Goal: Information Seeking & Learning: Learn about a topic

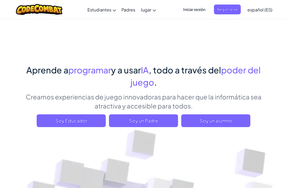
click at [222, 118] on span "Soy un alumno" at bounding box center [215, 120] width 69 height 13
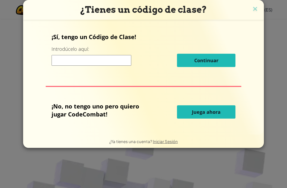
click at [67, 63] on input at bounding box center [92, 60] width 80 height 11
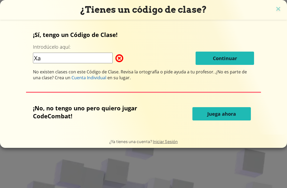
type input "X"
type input "Pomnidelcircodigital"
click at [230, 113] on span "Juega ahora" at bounding box center [221, 114] width 29 height 6
click at [232, 116] on span "Juega ahora" at bounding box center [221, 114] width 29 height 6
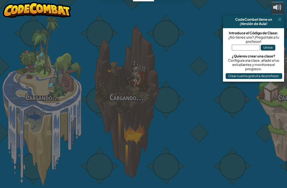
select select "es-ES"
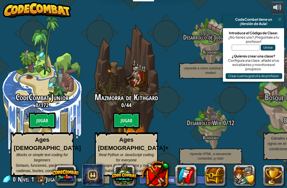
click at [123, 123] on btn "Jugar" at bounding box center [126, 120] width 27 height 16
select select "es-ES"
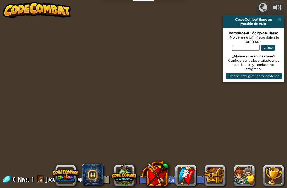
select select "es-ES"
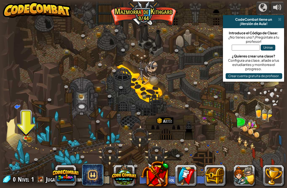
scroll to position [0, 0]
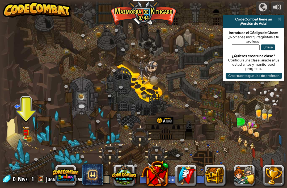
click at [279, 18] on span at bounding box center [279, 19] width 3 height 4
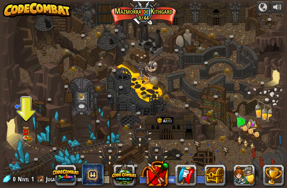
click at [23, 132] on img at bounding box center [25, 132] width 7 height 12
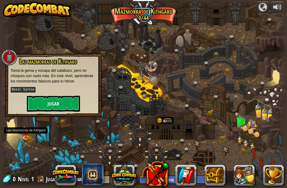
click at [48, 104] on button "Jugar" at bounding box center [53, 104] width 53 height 16
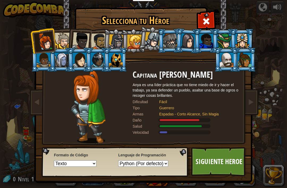
click at [65, 66] on div at bounding box center [62, 60] width 14 height 14
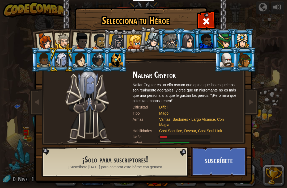
click at [99, 65] on div at bounding box center [98, 60] width 14 height 14
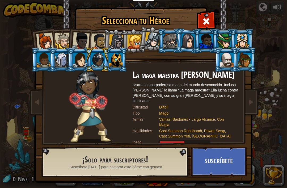
click at [185, 47] on div at bounding box center [188, 40] width 15 height 15
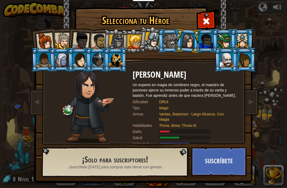
click at [96, 64] on div at bounding box center [98, 60] width 14 height 14
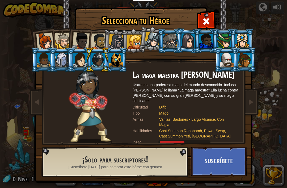
click at [43, 40] on div at bounding box center [45, 42] width 18 height 18
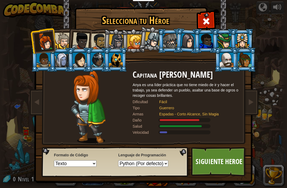
click at [103, 62] on div at bounding box center [98, 60] width 14 height 14
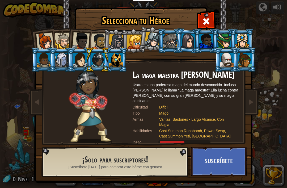
click at [47, 39] on div at bounding box center [45, 42] width 18 height 18
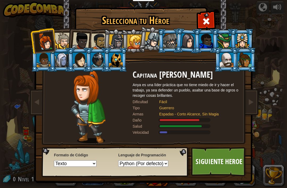
click at [67, 38] on div at bounding box center [63, 41] width 16 height 16
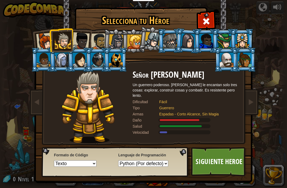
click at [47, 37] on div at bounding box center [45, 42] width 18 height 18
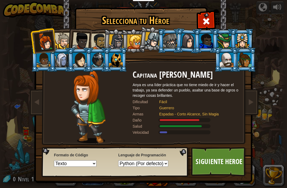
click at [224, 160] on link "Siguiente Heroe" at bounding box center [219, 161] width 56 height 29
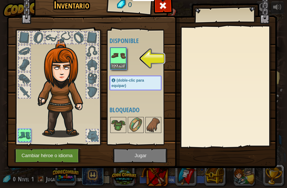
click at [118, 62] on img at bounding box center [118, 55] width 15 height 15
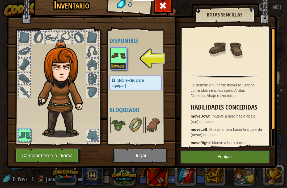
click at [235, 157] on button "Equipar" at bounding box center [225, 156] width 90 height 13
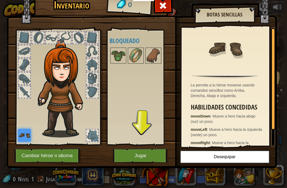
click at [132, 154] on button "Jugar" at bounding box center [141, 155] width 56 height 15
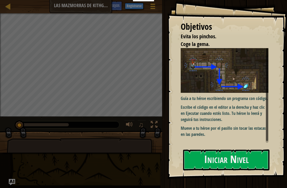
click at [230, 143] on div "Guía a tu héroe escribiendo un programa con código. Escribe el código en el edi…" at bounding box center [225, 95] width 88 height 95
click at [230, 157] on button "Iniciar Nivel" at bounding box center [226, 159] width 86 height 21
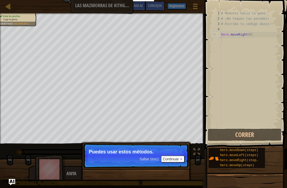
click at [179, 161] on button "Continuar" at bounding box center [172, 159] width 23 height 7
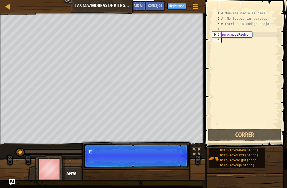
scroll to position [3, 0]
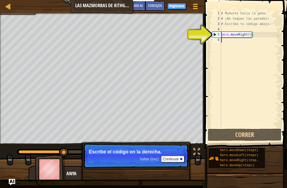
type textarea "hero.moveRight()"
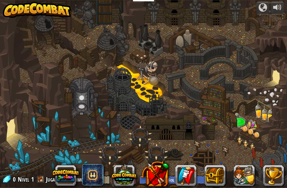
scroll to position [0, 0]
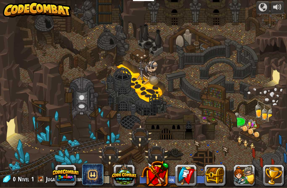
select select "es-ES"
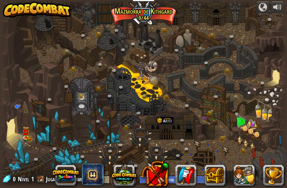
select select "es-ES"
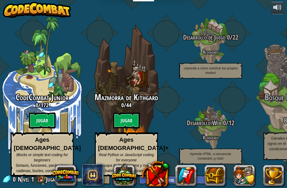
click at [48, 125] on btn "Jugar" at bounding box center [42, 120] width 27 height 16
select select "es-ES"
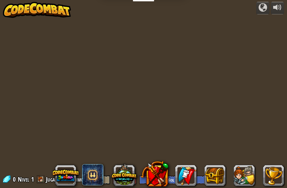
select select "es-ES"
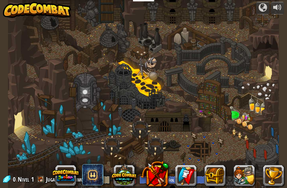
select select "es-ES"
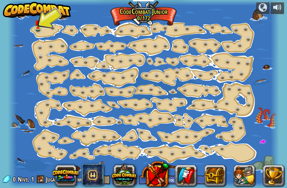
click at [40, 31] on link at bounding box center [38, 28] width 11 height 8
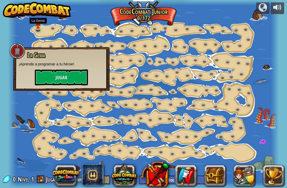
scroll to position [0, 0]
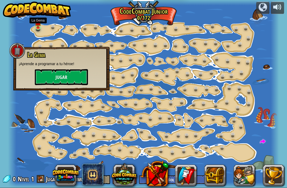
click at [57, 81] on button "Jugar" at bounding box center [61, 77] width 53 height 16
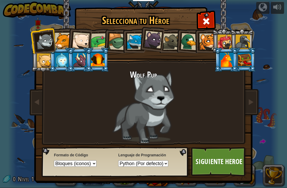
click at [188, 37] on div at bounding box center [189, 41] width 17 height 17
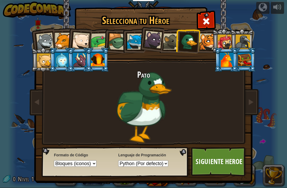
click at [218, 161] on link "Siguiente Heroe" at bounding box center [219, 161] width 56 height 29
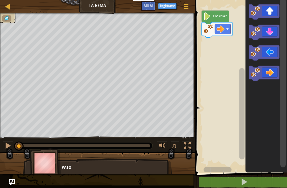
click at [219, 31] on image "Espacio de trabajo de Blockly" at bounding box center [221, 29] width 8 height 8
click at [226, 137] on rect "Espacio de trabajo de Blockly" at bounding box center [240, 85] width 93 height 176
click at [262, 81] on rect "Espacio de trabajo de Blockly" at bounding box center [264, 73] width 31 height 15
click at [267, 73] on icon "Espacio de trabajo de Blockly" at bounding box center [264, 73] width 31 height 15
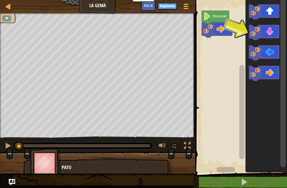
click at [268, 35] on icon "Espacio de trabajo de Blockly" at bounding box center [264, 32] width 31 height 15
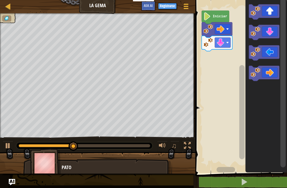
click at [269, 72] on icon "Espacio de trabajo de Blockly" at bounding box center [264, 73] width 31 height 15
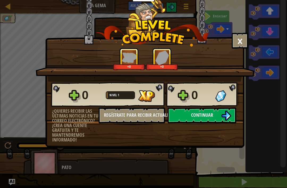
click at [214, 113] on button "Continuar" at bounding box center [202, 115] width 69 height 16
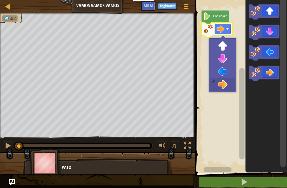
click at [225, 30] on rect "Espacio de trabajo de Blockly" at bounding box center [223, 29] width 16 height 10
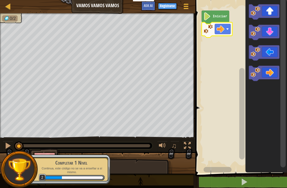
click at [220, 120] on rect "Espacio de trabajo de Blockly" at bounding box center [240, 85] width 93 height 176
click at [262, 76] on icon "Espacio de trabajo de Blockly" at bounding box center [264, 73] width 31 height 15
click at [267, 16] on icon "Espacio de trabajo de Blockly" at bounding box center [264, 11] width 31 height 15
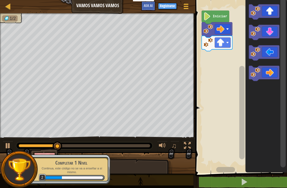
click at [268, 76] on icon "Espacio de trabajo de Blockly" at bounding box center [264, 73] width 31 height 15
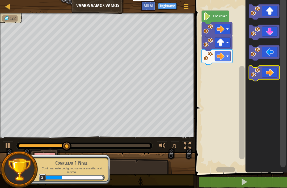
click at [268, 71] on icon "Espacio de trabajo de Blockly" at bounding box center [264, 73] width 31 height 15
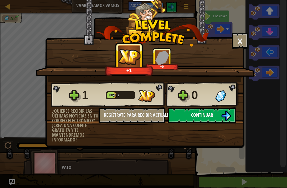
click at [215, 114] on button "Continuar" at bounding box center [202, 115] width 69 height 16
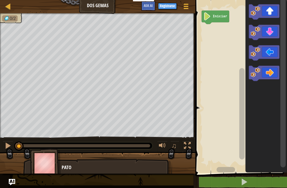
click at [263, 73] on icon "Espacio de trabajo de Blockly" at bounding box center [264, 73] width 31 height 15
click at [269, 74] on icon "Espacio de trabajo de Blockly" at bounding box center [264, 73] width 31 height 15
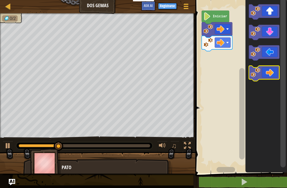
click at [268, 75] on icon "Espacio de trabajo de Blockly" at bounding box center [264, 73] width 31 height 15
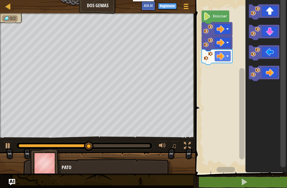
click at [271, 17] on icon "Espacio de trabajo de Blockly" at bounding box center [264, 11] width 31 height 15
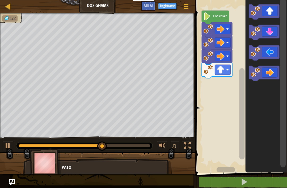
click at [272, 34] on icon "Espacio de trabajo de Blockly" at bounding box center [264, 32] width 31 height 15
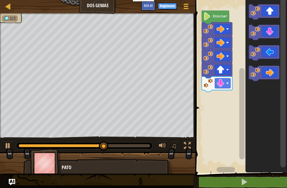
click at [270, 33] on icon "Espacio de trabajo de Blockly" at bounding box center [264, 32] width 31 height 15
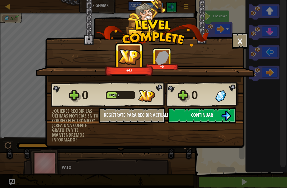
click at [181, 112] on button "Continuar" at bounding box center [202, 115] width 69 height 16
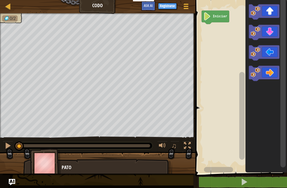
click at [268, 35] on icon "Espacio de trabajo de Blockly" at bounding box center [264, 32] width 31 height 15
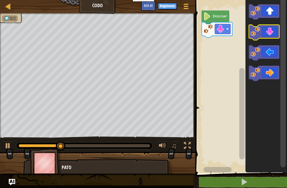
click at [269, 31] on icon "Espacio de trabajo de Blockly" at bounding box center [264, 32] width 31 height 15
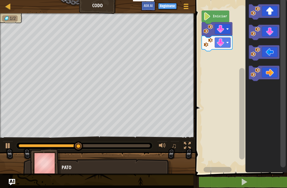
click at [261, 53] on icon "Espacio de trabajo de Blockly" at bounding box center [264, 52] width 31 height 15
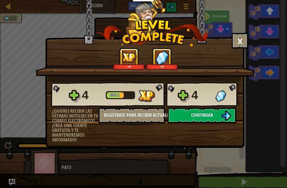
click at [199, 119] on button "Continuar" at bounding box center [202, 115] width 69 height 16
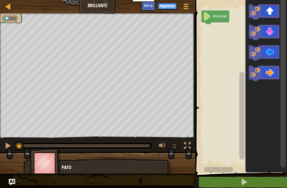
click at [270, 52] on icon "Espacio de trabajo de Blockly" at bounding box center [264, 52] width 31 height 15
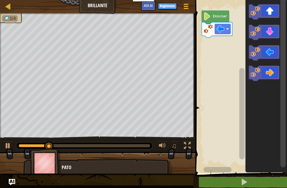
click at [269, 54] on icon "Espacio de trabajo de Blockly" at bounding box center [264, 52] width 31 height 15
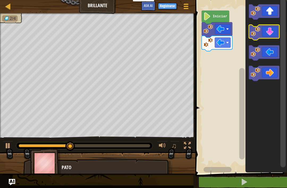
click at [269, 37] on icon "Espacio de trabajo de Blockly" at bounding box center [264, 32] width 31 height 15
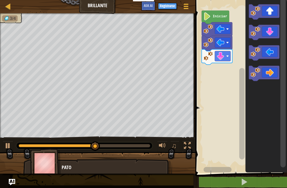
click at [270, 73] on icon "Espacio de trabajo de Blockly" at bounding box center [264, 73] width 31 height 15
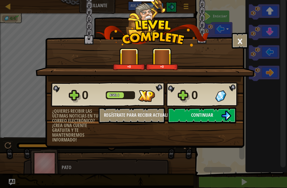
click at [204, 119] on button "Continuar" at bounding box center [202, 115] width 69 height 16
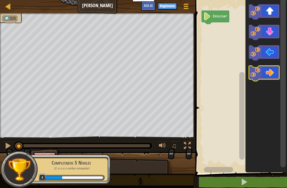
click at [271, 75] on icon "Espacio de trabajo de Blockly" at bounding box center [264, 73] width 31 height 15
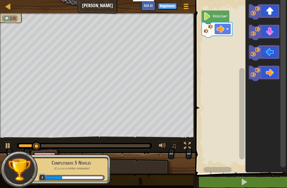
click at [271, 13] on icon "Espacio de trabajo de Blockly" at bounding box center [264, 11] width 31 height 15
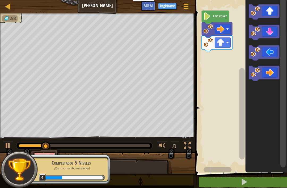
click at [260, 55] on icon "Espacio de trabajo de Blockly" at bounding box center [264, 52] width 31 height 15
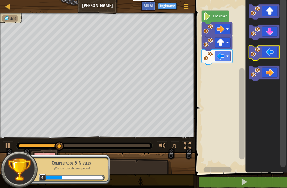
click at [266, 53] on icon "Espacio de trabajo de Blockly" at bounding box center [264, 52] width 31 height 15
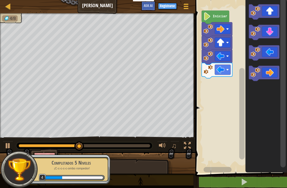
click at [268, 37] on icon "Espacio de trabajo de Blockly" at bounding box center [264, 32] width 31 height 15
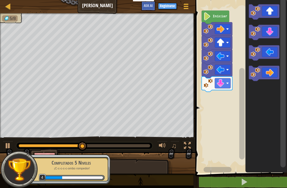
click at [270, 32] on icon "Espacio de trabajo de Blockly" at bounding box center [264, 32] width 31 height 15
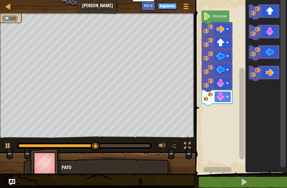
click at [266, 69] on icon "Espacio de trabajo de Blockly" at bounding box center [264, 73] width 31 height 15
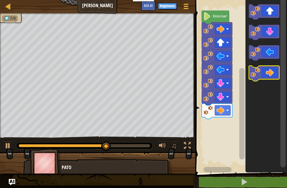
click at [268, 70] on icon "Espacio de trabajo de Blockly" at bounding box center [264, 73] width 31 height 15
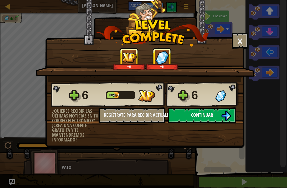
click at [185, 112] on button "Continuar" at bounding box center [202, 115] width 69 height 16
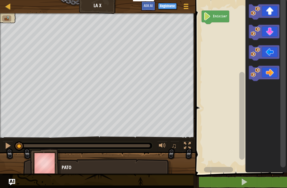
click at [270, 12] on icon "Espacio de trabajo de Blockly" at bounding box center [264, 11] width 31 height 15
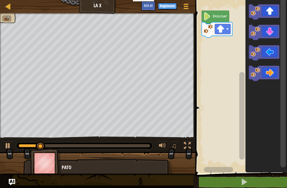
click at [263, 73] on icon "Espacio de trabajo de Blockly" at bounding box center [264, 73] width 31 height 15
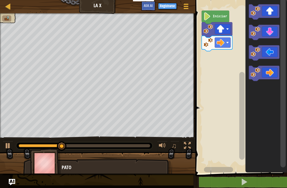
click at [264, 77] on icon "Espacio de trabajo de Blockly" at bounding box center [264, 73] width 31 height 15
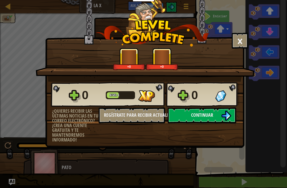
click at [204, 115] on span "Continuar" at bounding box center [202, 115] width 22 height 7
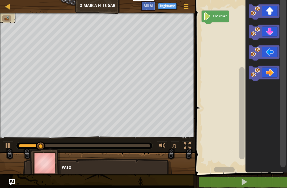
click at [264, 15] on icon "Espacio de trabajo de Blockly" at bounding box center [264, 11] width 31 height 15
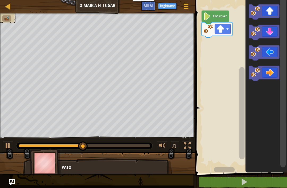
click at [263, 76] on icon "Espacio de trabajo de Blockly" at bounding box center [264, 73] width 31 height 15
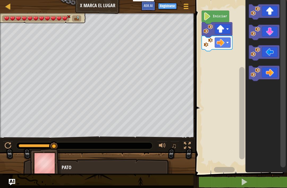
click at [9, 145] on div at bounding box center [8, 145] width 7 height 7
click at [7, 147] on div at bounding box center [8, 145] width 7 height 7
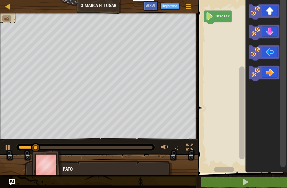
click at [5, 150] on div at bounding box center [8, 147] width 7 height 7
click at [264, 13] on icon "Espacio de trabajo de Blockly" at bounding box center [264, 11] width 31 height 15
click at [7, 148] on div at bounding box center [8, 147] width 7 height 7
click at [263, 12] on icon "Espacio de trabajo de Blockly" at bounding box center [264, 11] width 31 height 15
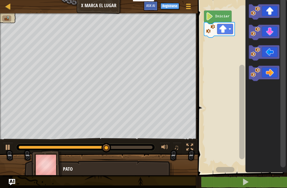
click at [266, 68] on icon "Espacio de trabajo de Blockly" at bounding box center [264, 73] width 31 height 15
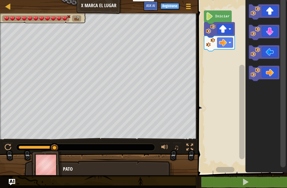
click at [6, 146] on div at bounding box center [8, 147] width 7 height 7
click at [263, 11] on icon "Espacio de trabajo de Blockly" at bounding box center [264, 11] width 31 height 15
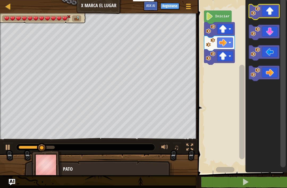
click at [264, 11] on icon "Espacio de trabajo de Blockly" at bounding box center [264, 11] width 31 height 15
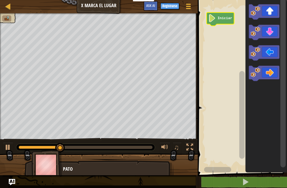
click at [6, 148] on div at bounding box center [8, 147] width 7 height 7
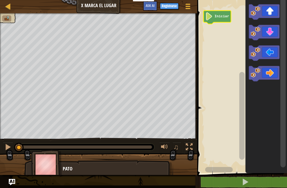
click at [267, 10] on icon "Espacio de trabajo de Blockly" at bounding box center [264, 11] width 31 height 15
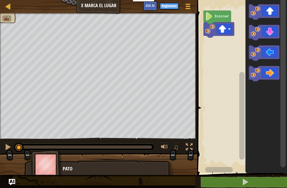
click at [7, 148] on div at bounding box center [8, 147] width 7 height 7
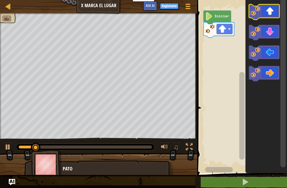
click at [266, 11] on icon "Espacio de trabajo de Blockly" at bounding box center [264, 11] width 31 height 15
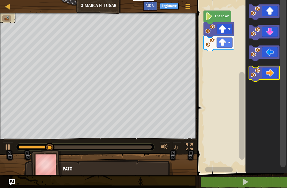
click at [266, 76] on icon "Espacio de trabajo de Blockly" at bounding box center [264, 73] width 31 height 15
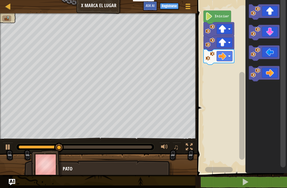
click at [271, 76] on icon "Espacio de trabajo de Blockly" at bounding box center [264, 73] width 31 height 15
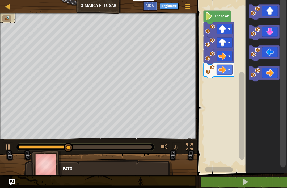
click at [270, 79] on icon "Espacio de trabajo de Blockly" at bounding box center [264, 73] width 31 height 15
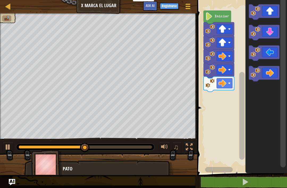
click at [270, 30] on icon "Espacio de trabajo de Blockly" at bounding box center [264, 32] width 31 height 15
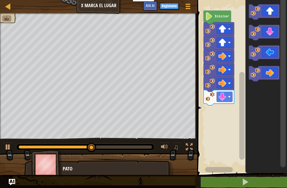
click at [266, 32] on icon "Espacio de trabajo de Blockly" at bounding box center [264, 32] width 31 height 15
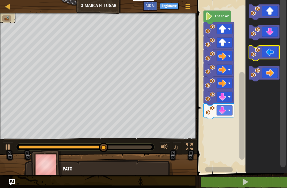
click at [268, 54] on icon "Espacio de trabajo de Blockly" at bounding box center [264, 52] width 31 height 15
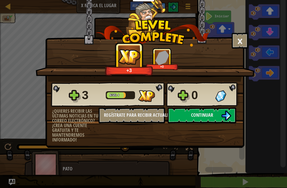
click at [206, 113] on span "Continuar" at bounding box center [202, 115] width 22 height 7
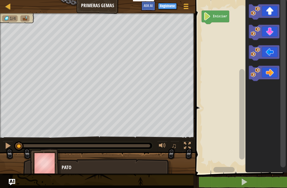
click at [260, 73] on icon "Espacio de trabajo de Blockly" at bounding box center [264, 73] width 31 height 15
click at [6, 147] on div at bounding box center [8, 145] width 7 height 7
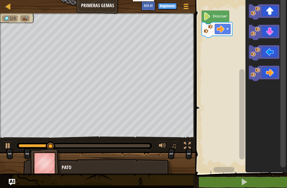
click at [267, 76] on icon "Espacio de trabajo de Blockly" at bounding box center [264, 73] width 31 height 15
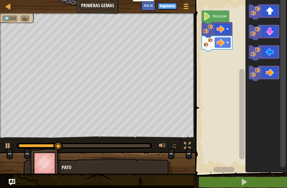
click at [270, 14] on icon "Espacio de trabajo de Blockly" at bounding box center [264, 11] width 31 height 15
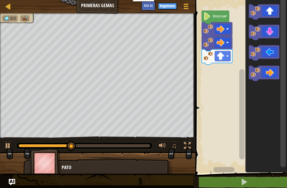
click at [271, 32] on icon "Espacio de trabajo de Blockly" at bounding box center [264, 32] width 31 height 15
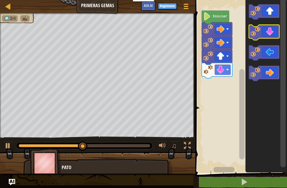
click at [269, 32] on icon "Espacio de trabajo de Blockly" at bounding box center [264, 32] width 31 height 15
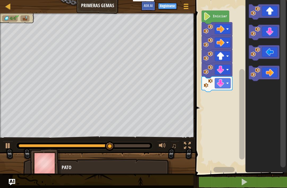
click at [272, 15] on icon "Espacio de trabajo de Blockly" at bounding box center [264, 11] width 31 height 15
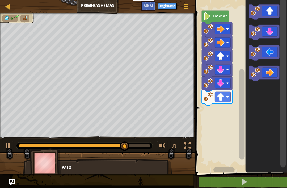
click at [269, 73] on icon "Espacio de trabajo de Blockly" at bounding box center [264, 73] width 31 height 15
